Goal: Task Accomplishment & Management: Use online tool/utility

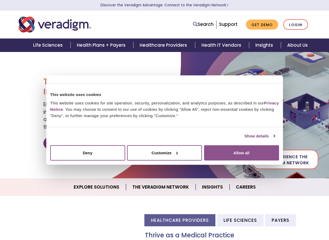
click at [261, 155] on button "Allow all" at bounding box center [241, 152] width 75 height 15
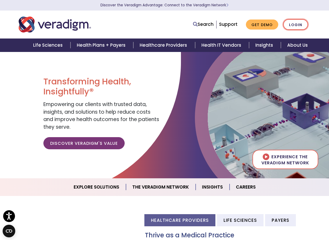
click at [295, 26] on link "Login" at bounding box center [296, 24] width 25 height 11
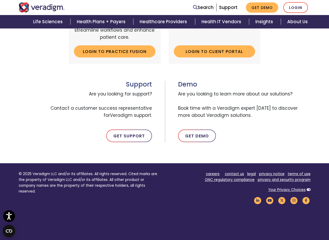
scroll to position [263, 0]
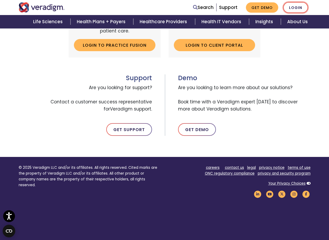
click at [293, 7] on link "Login" at bounding box center [296, 7] width 25 height 11
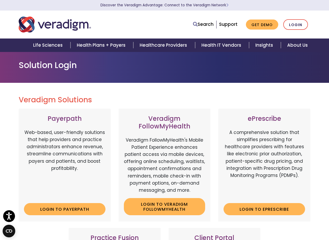
click at [247, 78] on div "Solution Login" at bounding box center [164, 67] width 329 height 31
